Goal: Information Seeking & Learning: Learn about a topic

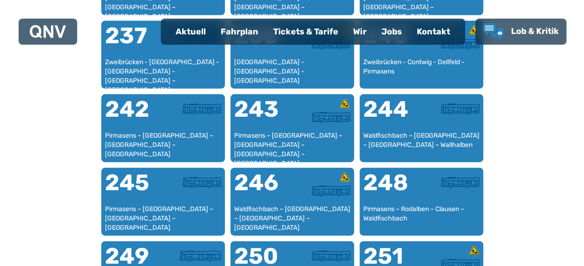
scroll to position [1215, 0]
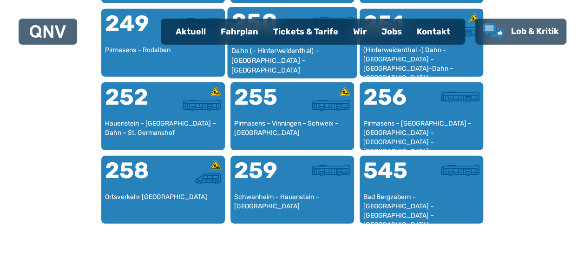
click at [261, 59] on div "Dahn (– Hinterweidenthal) – Lemberg – Pirmasens" at bounding box center [292, 60] width 122 height 28
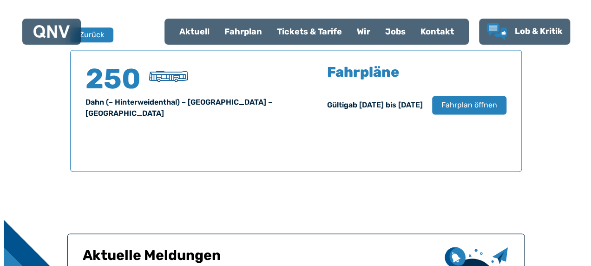
scroll to position [612, 0]
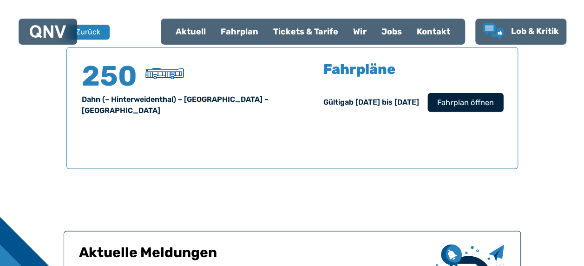
click at [460, 105] on span "Fahrplan öffnen" at bounding box center [464, 102] width 57 height 11
